Goal: Information Seeking & Learning: Learn about a topic

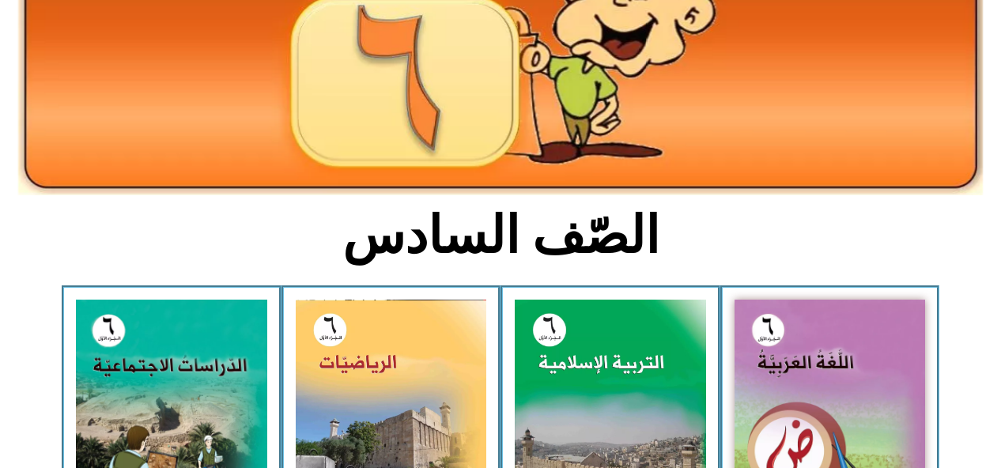
scroll to position [214, 0]
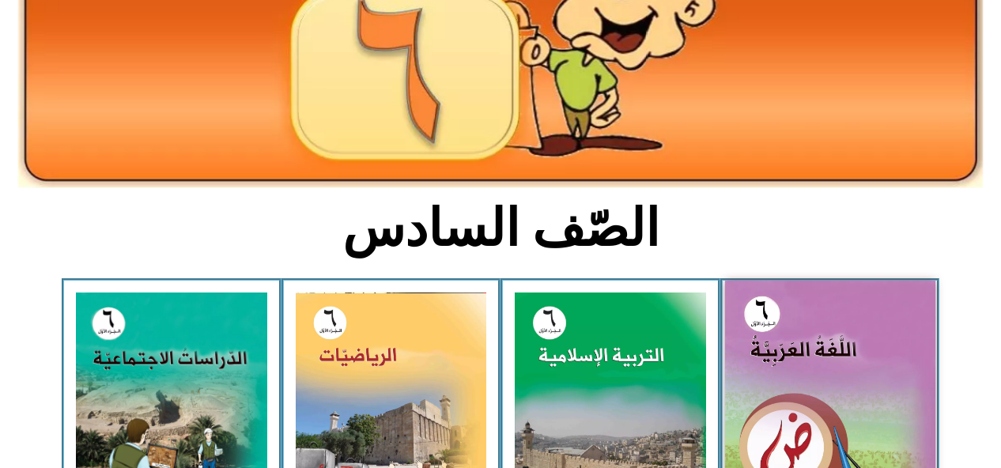
click at [772, 364] on img at bounding box center [829, 412] width 210 height 262
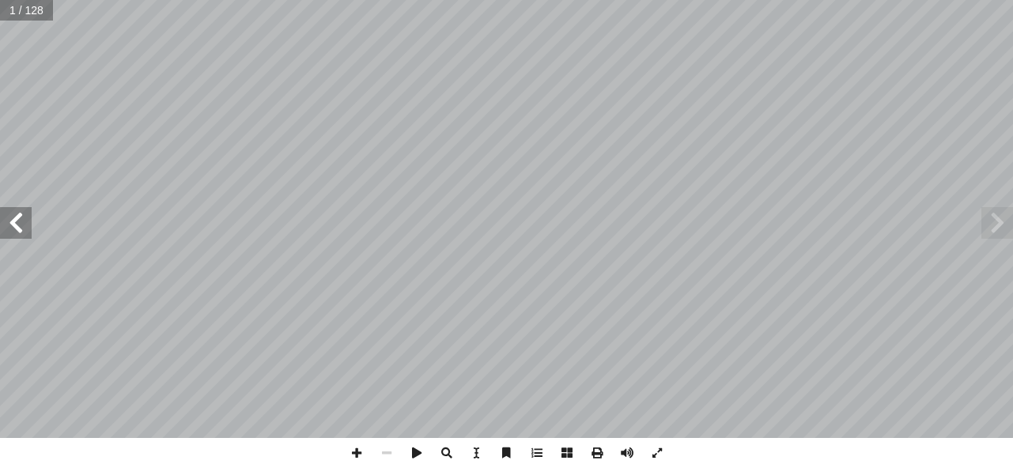
click at [22, 230] on span at bounding box center [16, 223] width 32 height 32
click at [25, 220] on span at bounding box center [16, 223] width 32 height 32
click at [18, 219] on span at bounding box center [16, 223] width 32 height 32
click at [21, 221] on span at bounding box center [16, 223] width 32 height 32
click at [26, 222] on span at bounding box center [16, 223] width 32 height 32
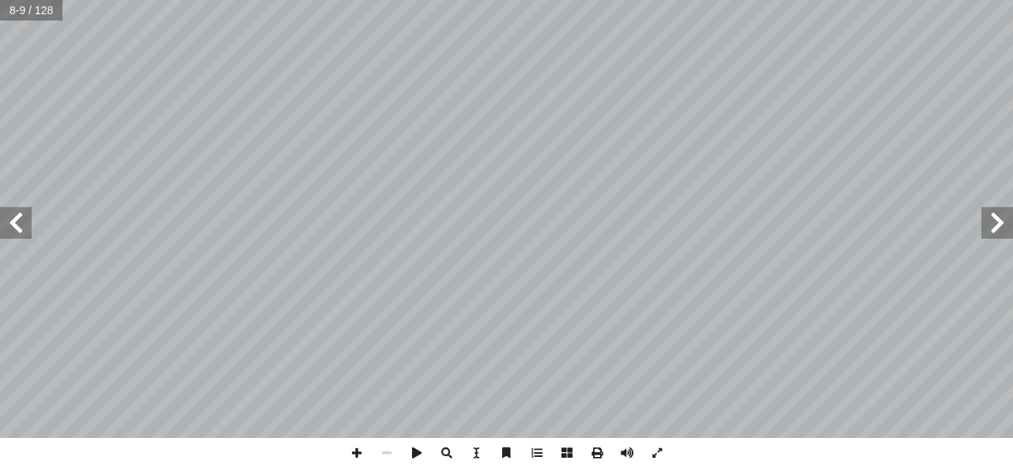
click at [13, 221] on span at bounding box center [16, 223] width 32 height 32
